Goal: Navigation & Orientation: Find specific page/section

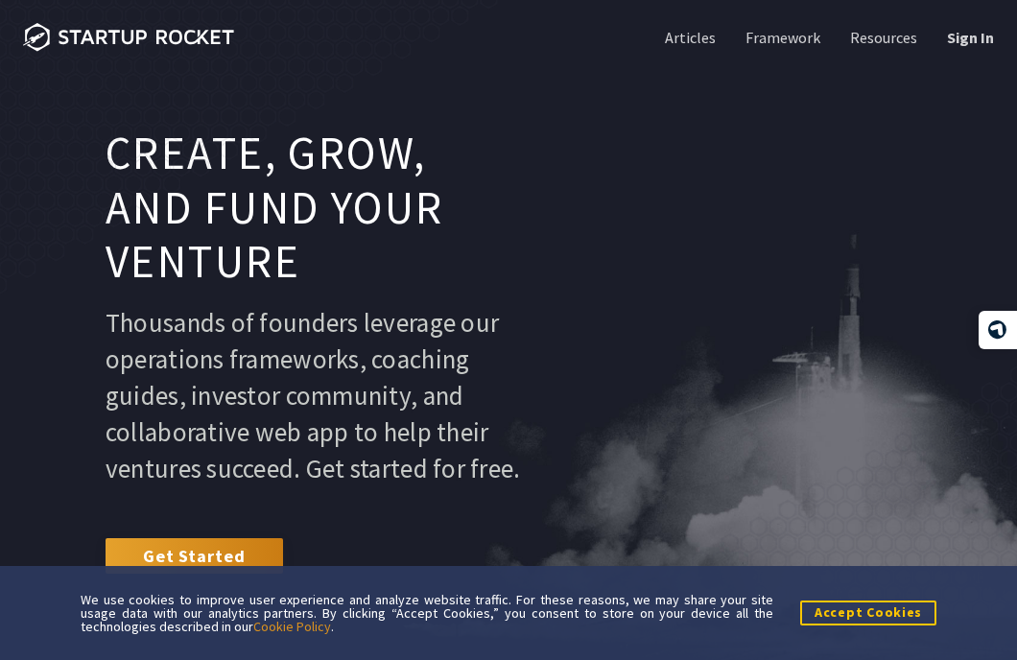
click at [898, 603] on button "Accept Cookies" at bounding box center [868, 612] width 136 height 24
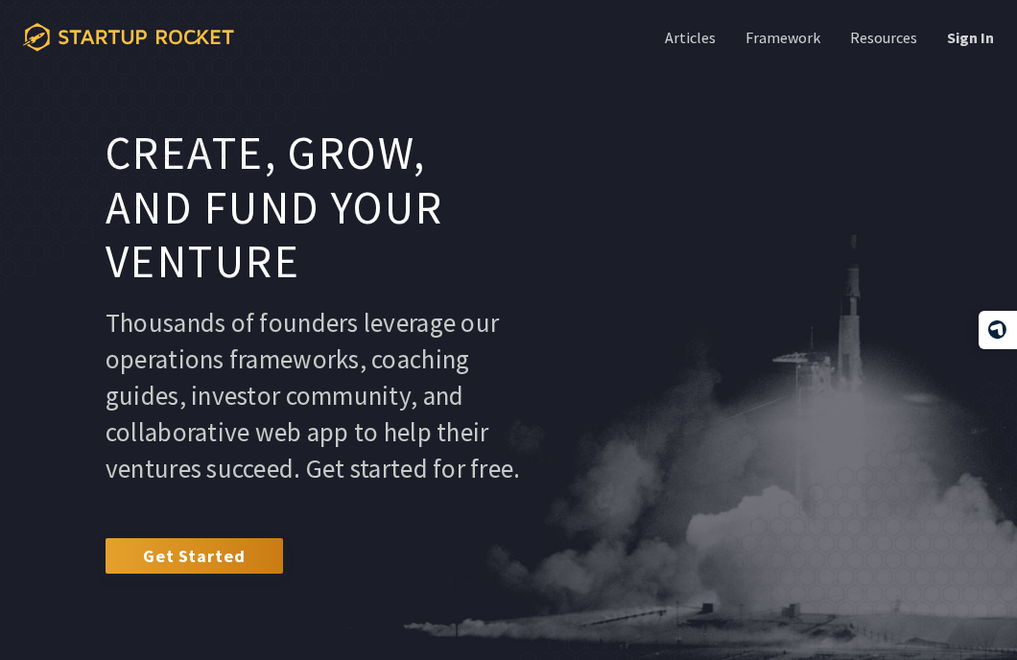
click at [149, 29] on icon at bounding box center [128, 37] width 211 height 29
click at [873, 38] on link "Resources" at bounding box center [881, 37] width 71 height 21
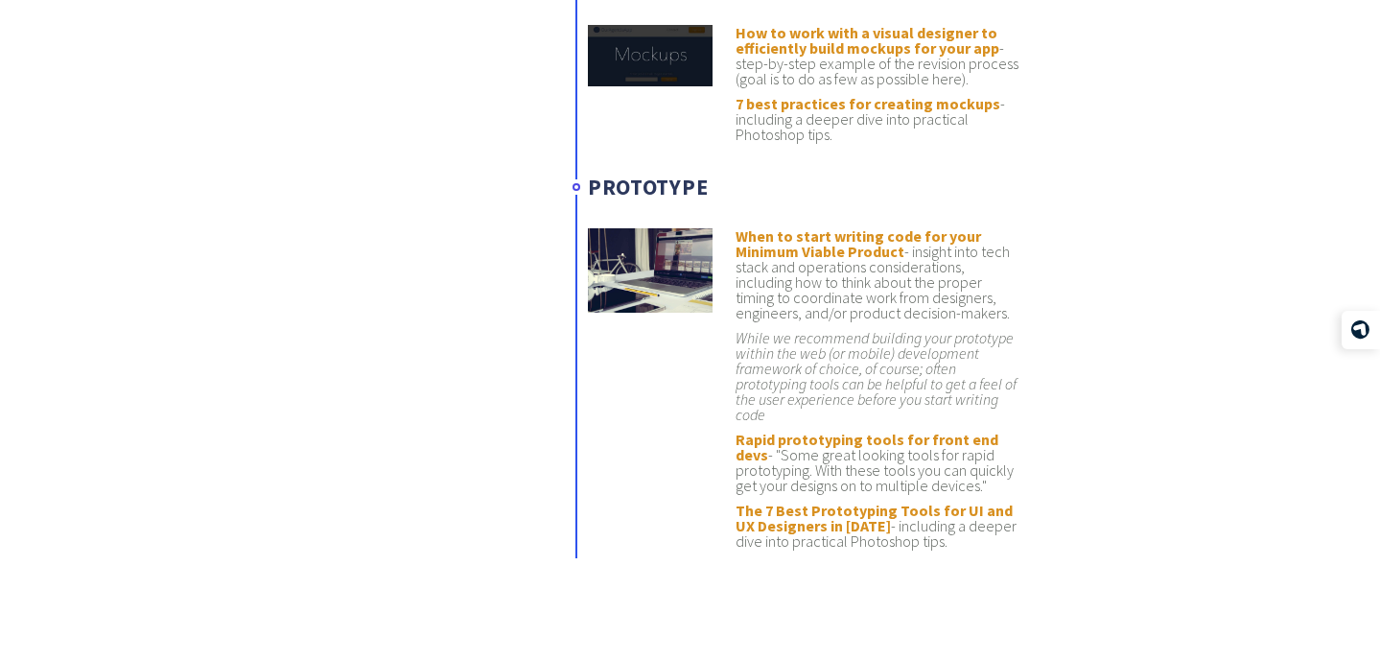
scroll to position [7877, 0]
